Goal: Task Accomplishment & Management: Manage account settings

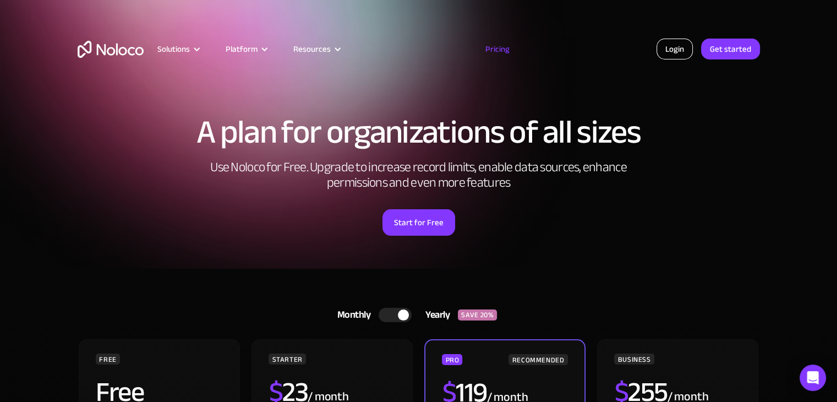
click at [679, 51] on link "Login" at bounding box center [674, 49] width 36 height 21
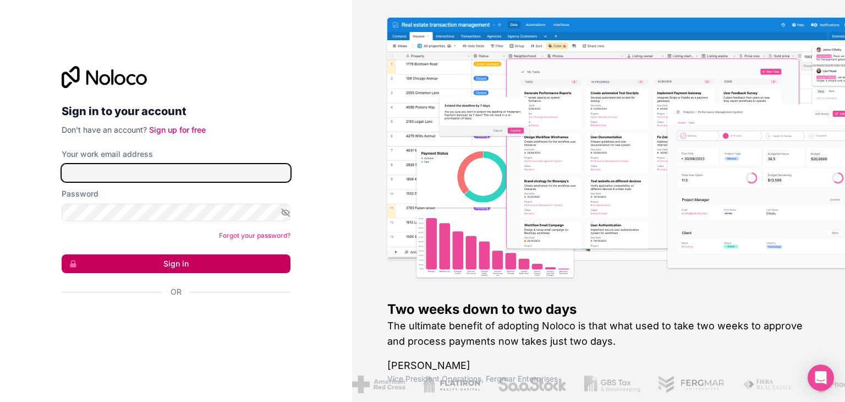
type input "[EMAIL_ADDRESS][DOMAIN_NAME]"
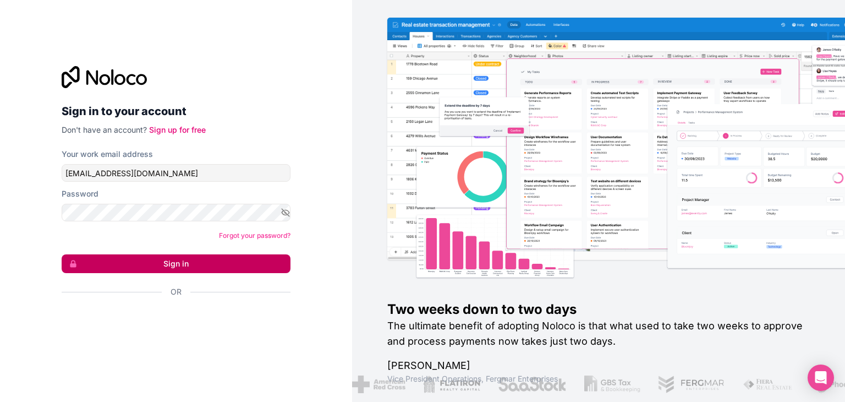
click at [266, 260] on button "Sign in" at bounding box center [176, 263] width 229 height 19
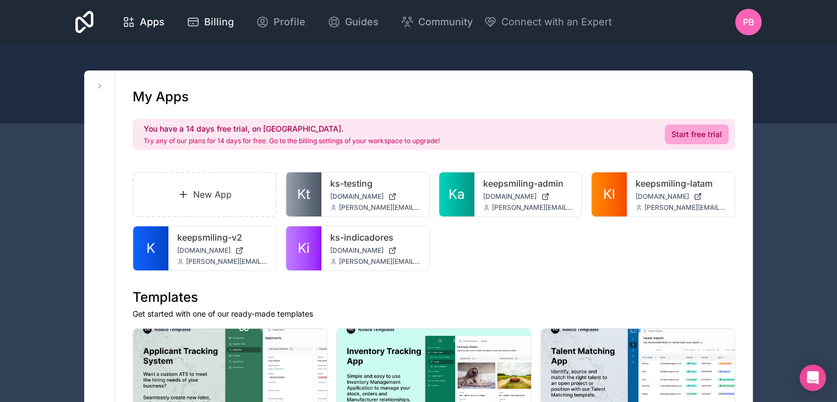
click at [217, 21] on span "Billing" at bounding box center [219, 21] width 30 height 15
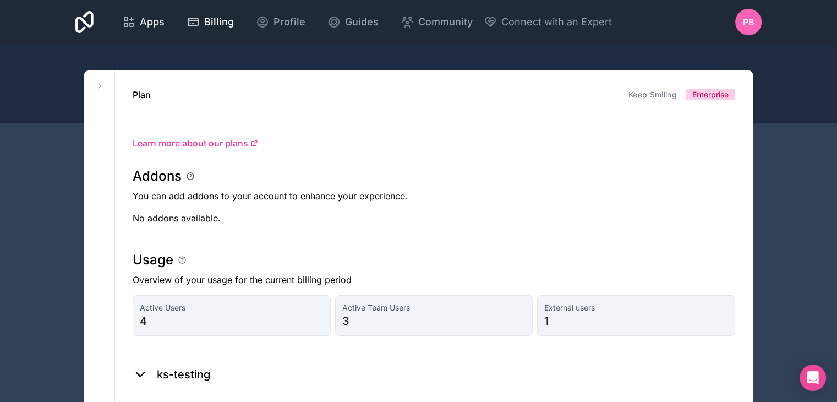
click at [155, 26] on span "Apps" at bounding box center [152, 21] width 25 height 15
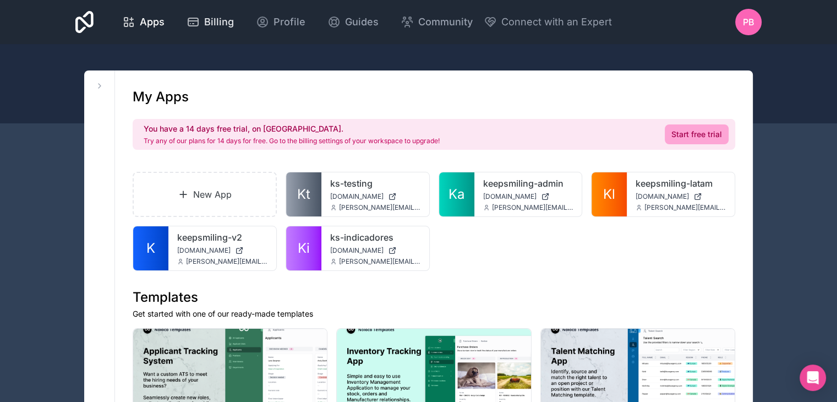
click at [223, 20] on span "Billing" at bounding box center [219, 21] width 30 height 15
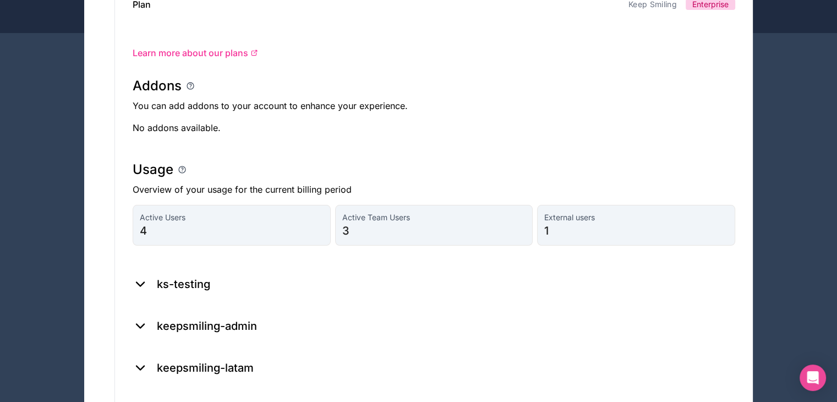
scroll to position [35, 0]
